Goal: Task Accomplishment & Management: Manage account settings

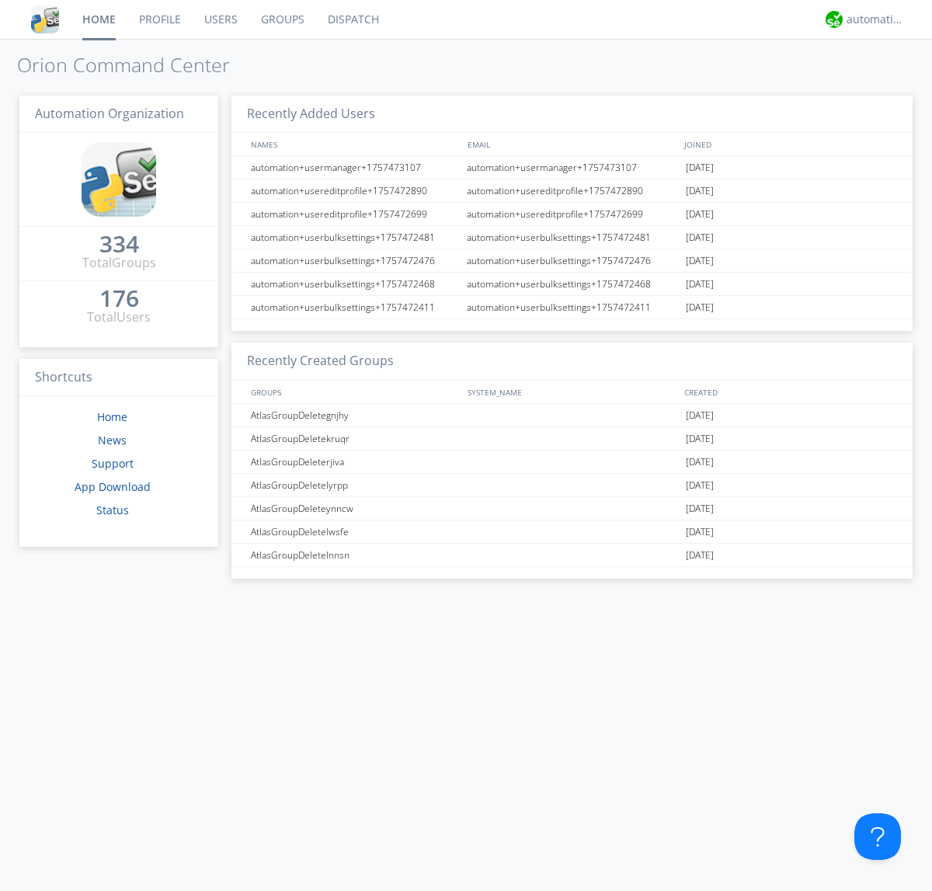
click at [281, 19] on link "Groups" at bounding box center [282, 19] width 67 height 39
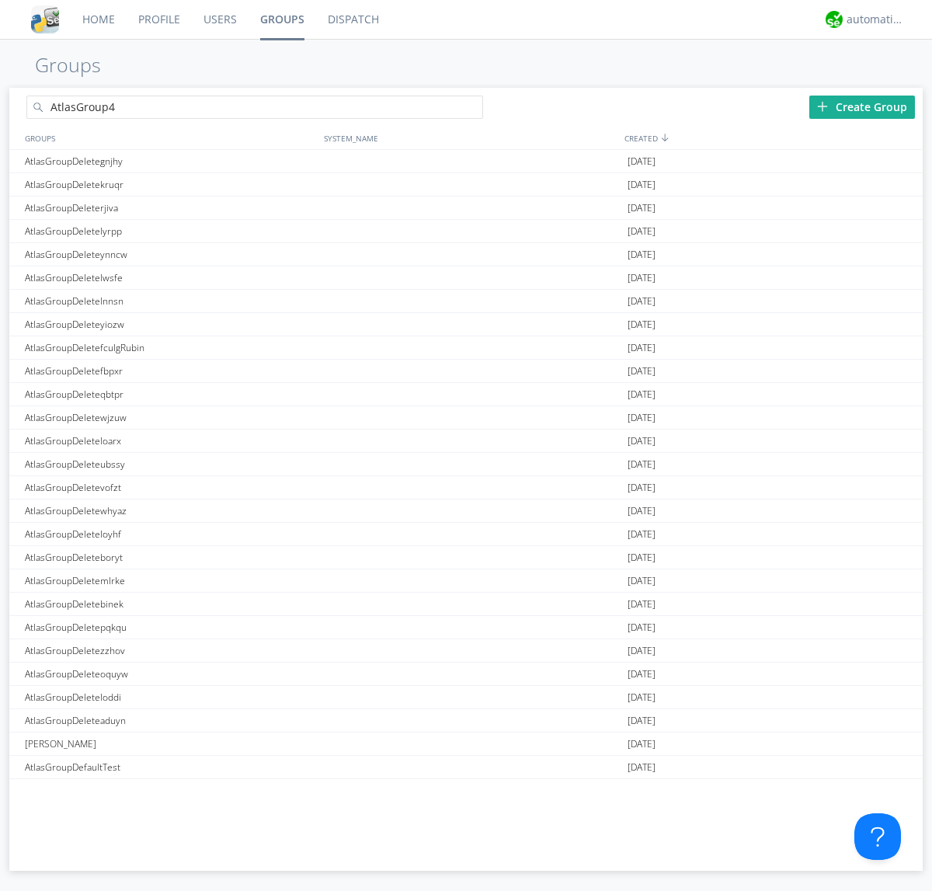
type input "AtlasGroup4"
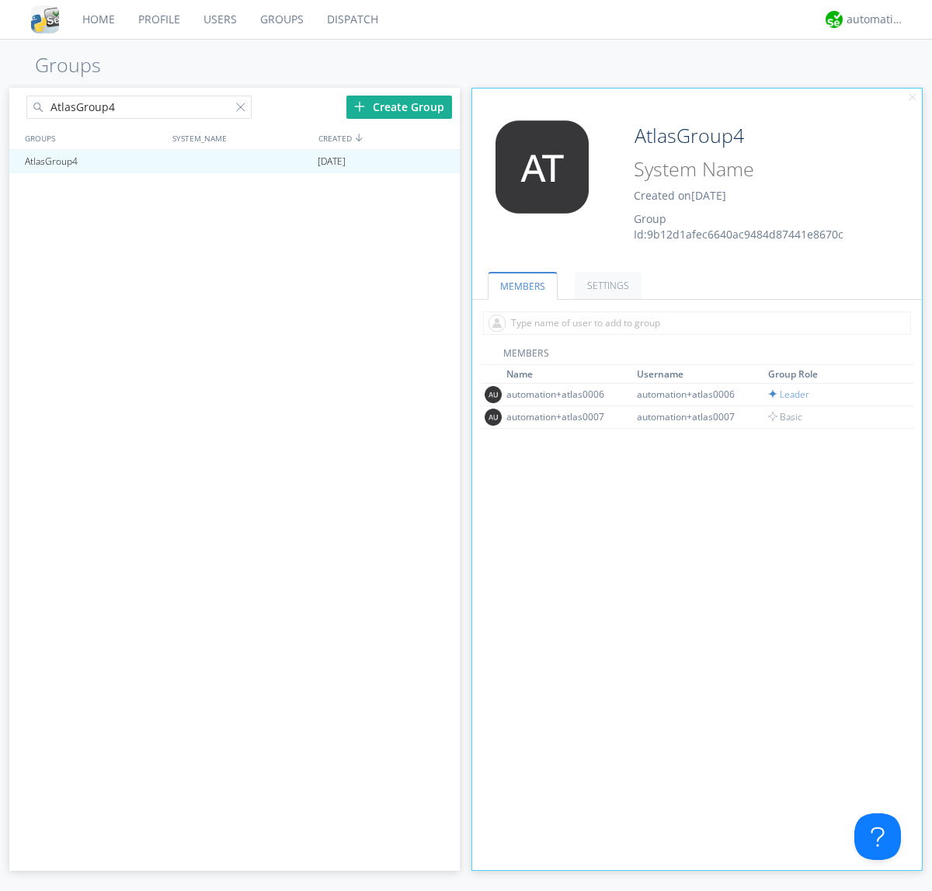
click at [606, 285] on link "SETTINGS" at bounding box center [608, 285] width 67 height 27
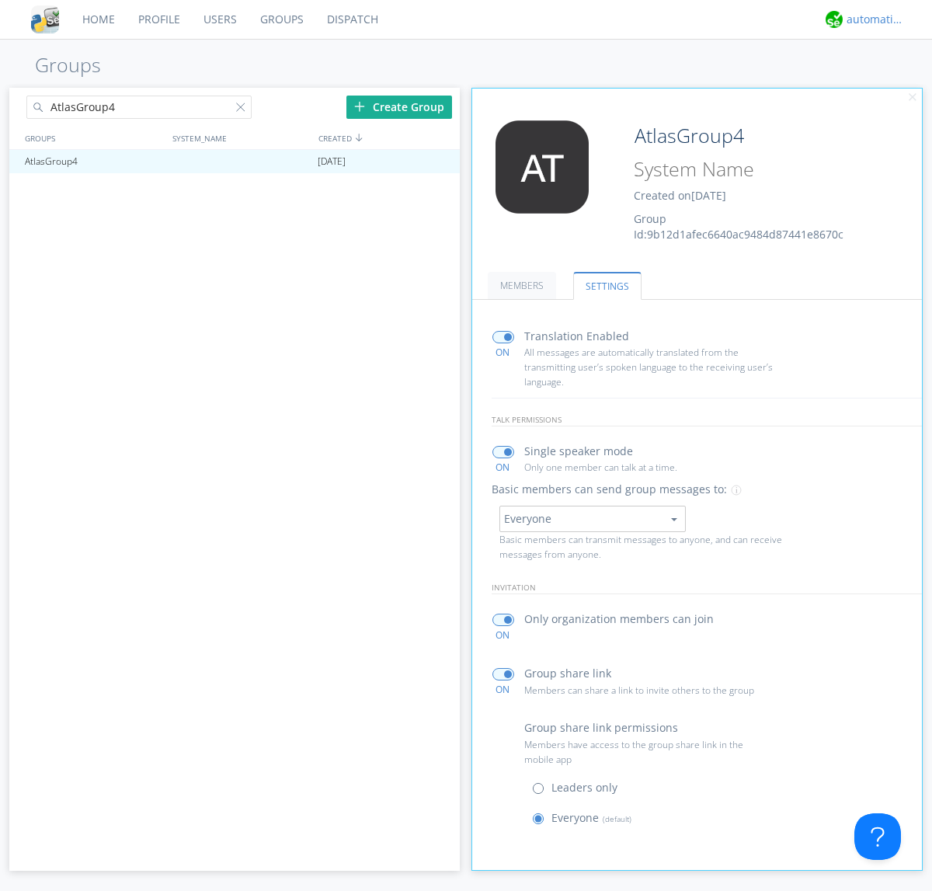
click at [872, 19] on div "automation+atlas" at bounding box center [876, 20] width 58 height 16
